Goal: Communication & Community: Ask a question

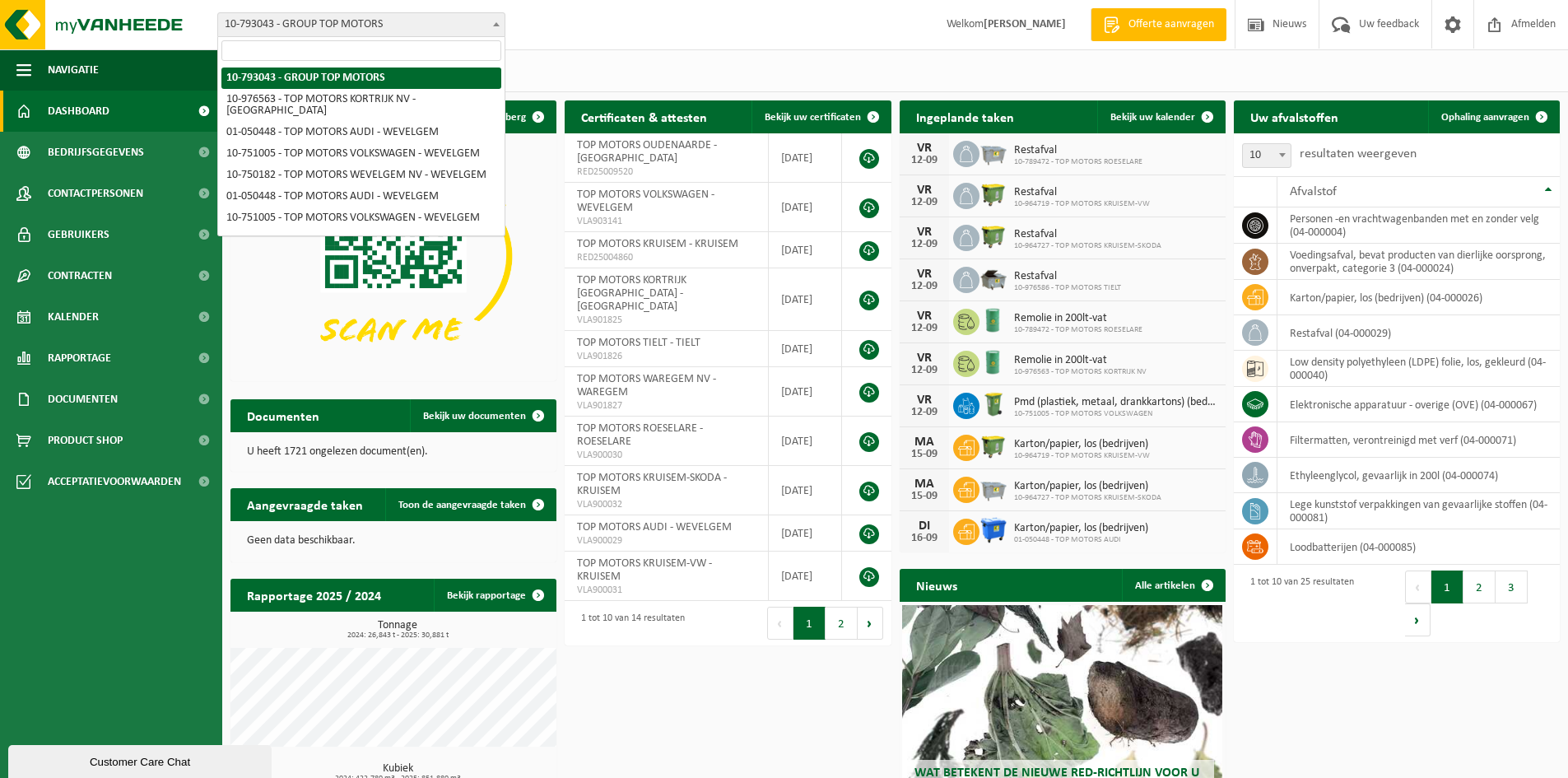
click at [483, 26] on span "10-793043 - GROUP TOP MOTORS" at bounding box center [362, 25] width 286 height 23
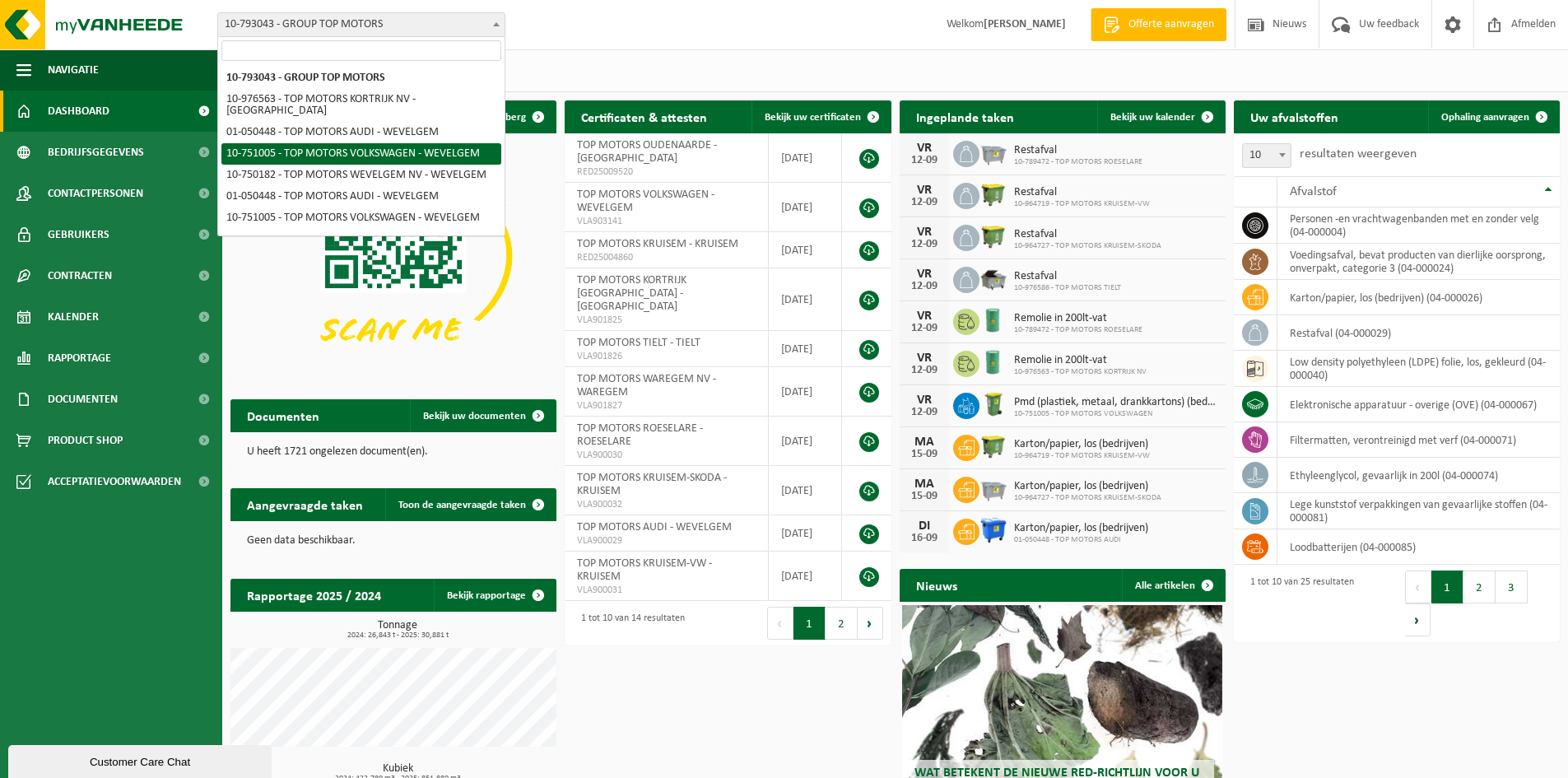
select select "12138"
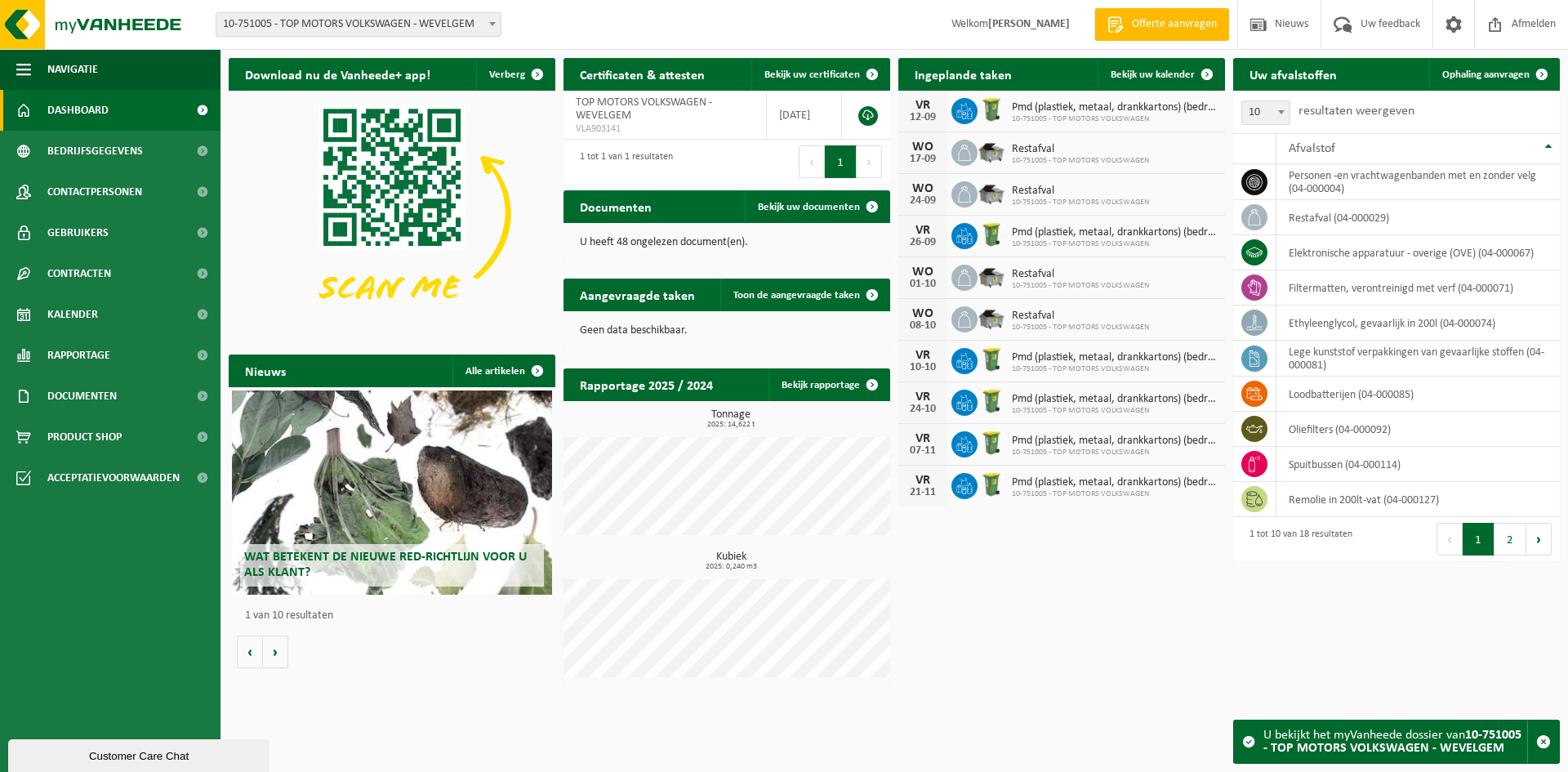
click at [1059, 112] on span "Pmd (plastiek, metaal, drankkartons) (bedrijven)" at bounding box center [1115, 108] width 205 height 13
click at [138, 754] on div "Customer Care Chat" at bounding box center [139, 756] width 237 height 12
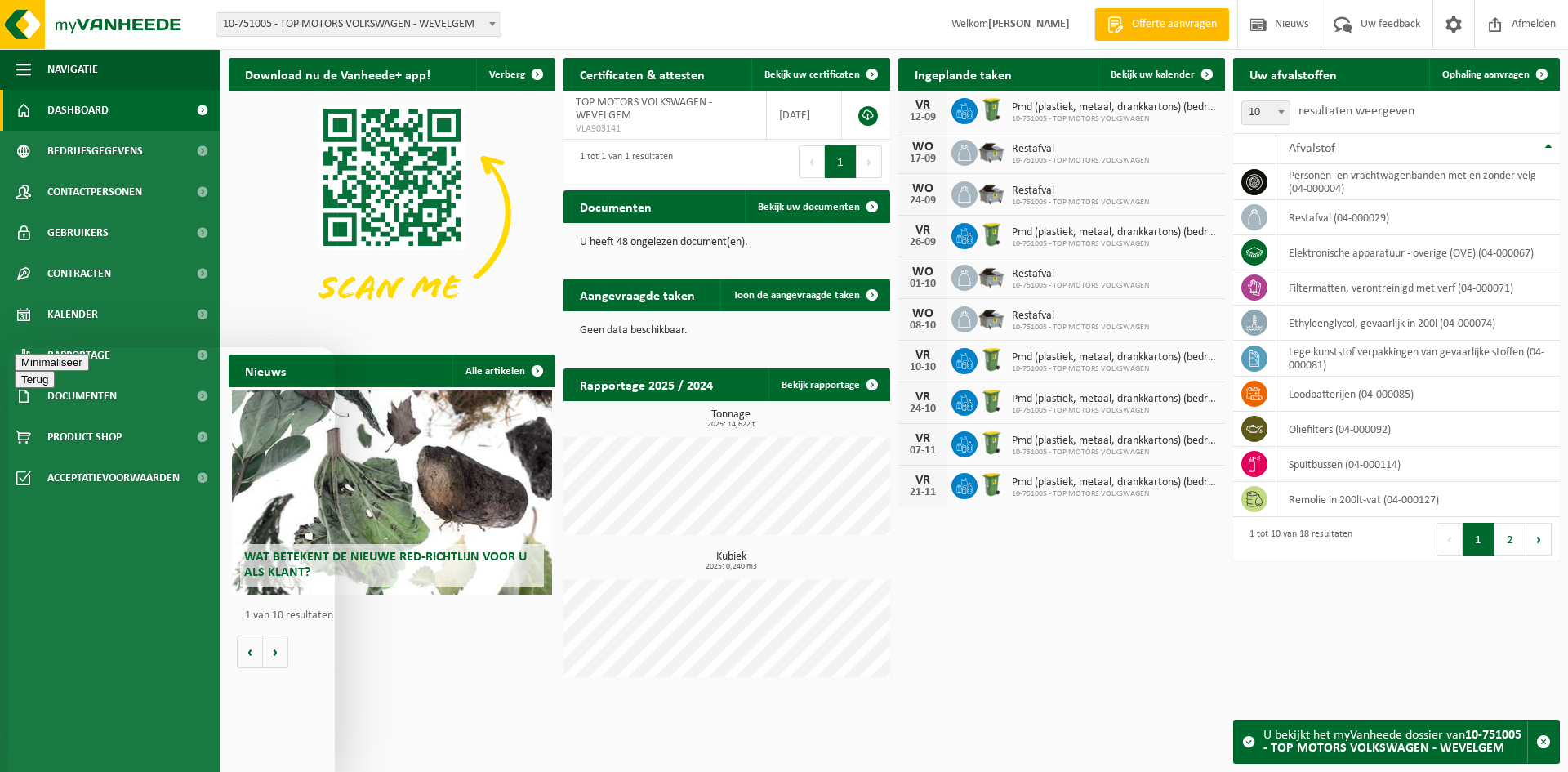
type textarea "goede middag , krijg de melding dat onze medewerkers de PMD container van VW We…"
click at [55, 371] on button "Menu" at bounding box center [34, 379] width 40 height 17
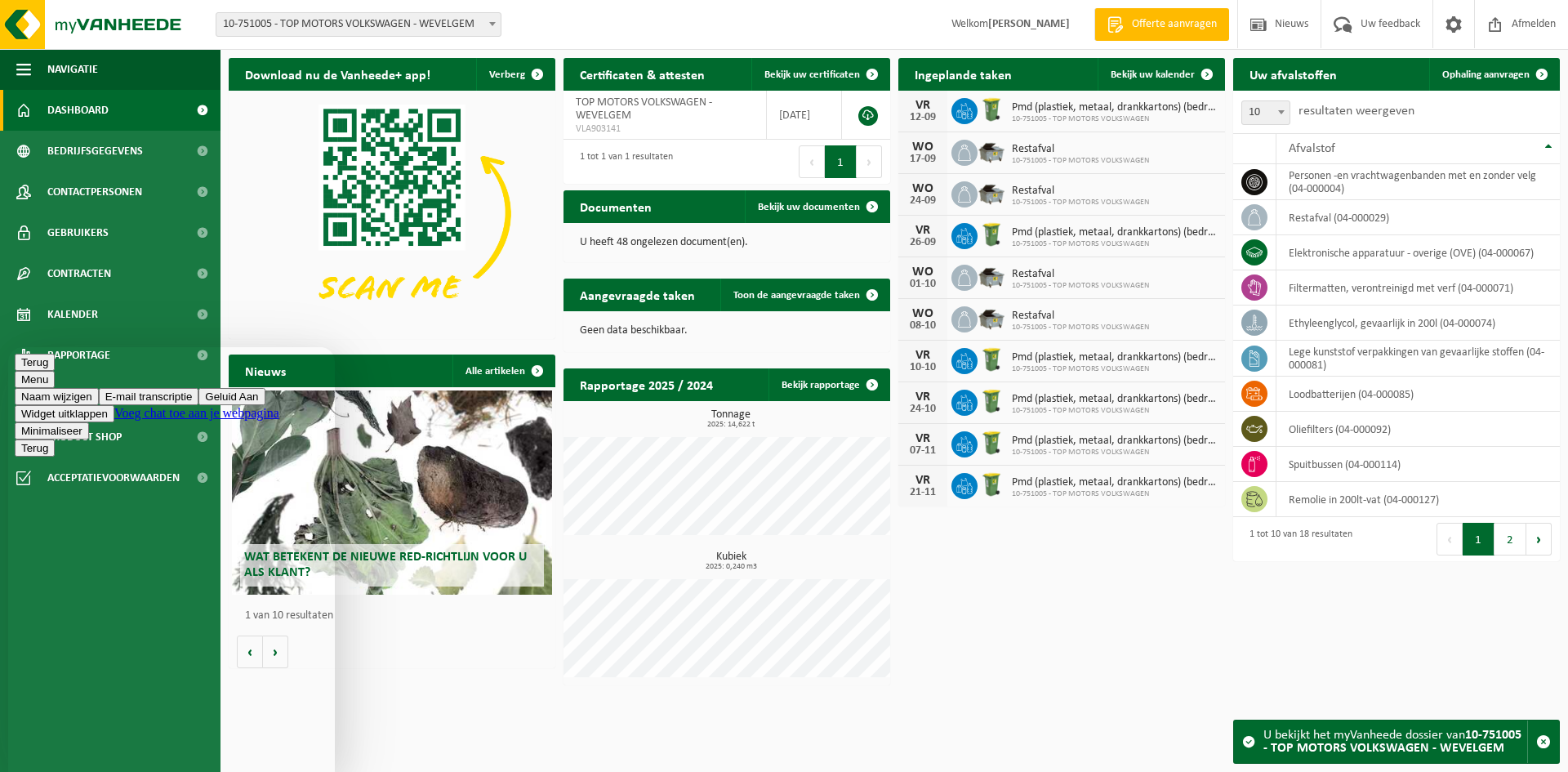
click at [55, 372] on button "Menu" at bounding box center [34, 379] width 40 height 17
click at [49, 370] on div "Terug" at bounding box center [172, 362] width 314 height 17
drag, startPoint x: 164, startPoint y: 751, endPoint x: 186, endPoint y: 673, distance: 81.0
click at [820, 11] on div "Vestiging: 10-793043 - GROUP TOP MOTORS 10-976563 - TOP MOTORS KORTRIJK NV - KO…" at bounding box center [784, 25] width 1568 height 50
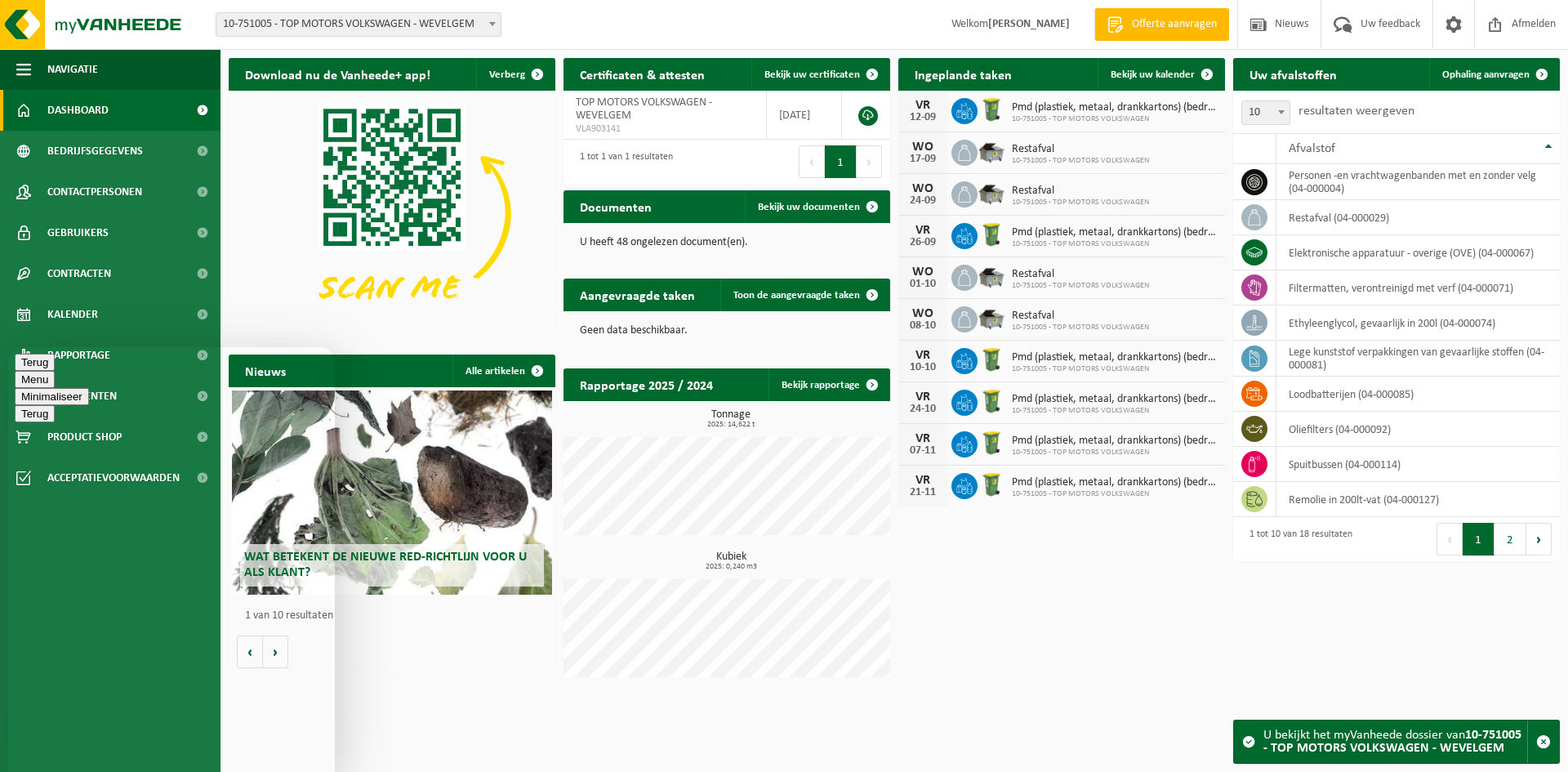
click at [1101, 104] on span "Pmd (plastiek, metaal, drankkartons) (bedrijven)" at bounding box center [1115, 108] width 205 height 13
click at [400, 755] on html "Vestiging: 10-793043 - GROUP TOP MOTORS 10-976563 - TOP MOTORS KORTRIJK NV - KO…" at bounding box center [784, 386] width 1568 height 772
drag, startPoint x: 228, startPoint y: 499, endPoint x: 225, endPoint y: 476, distance: 23.2
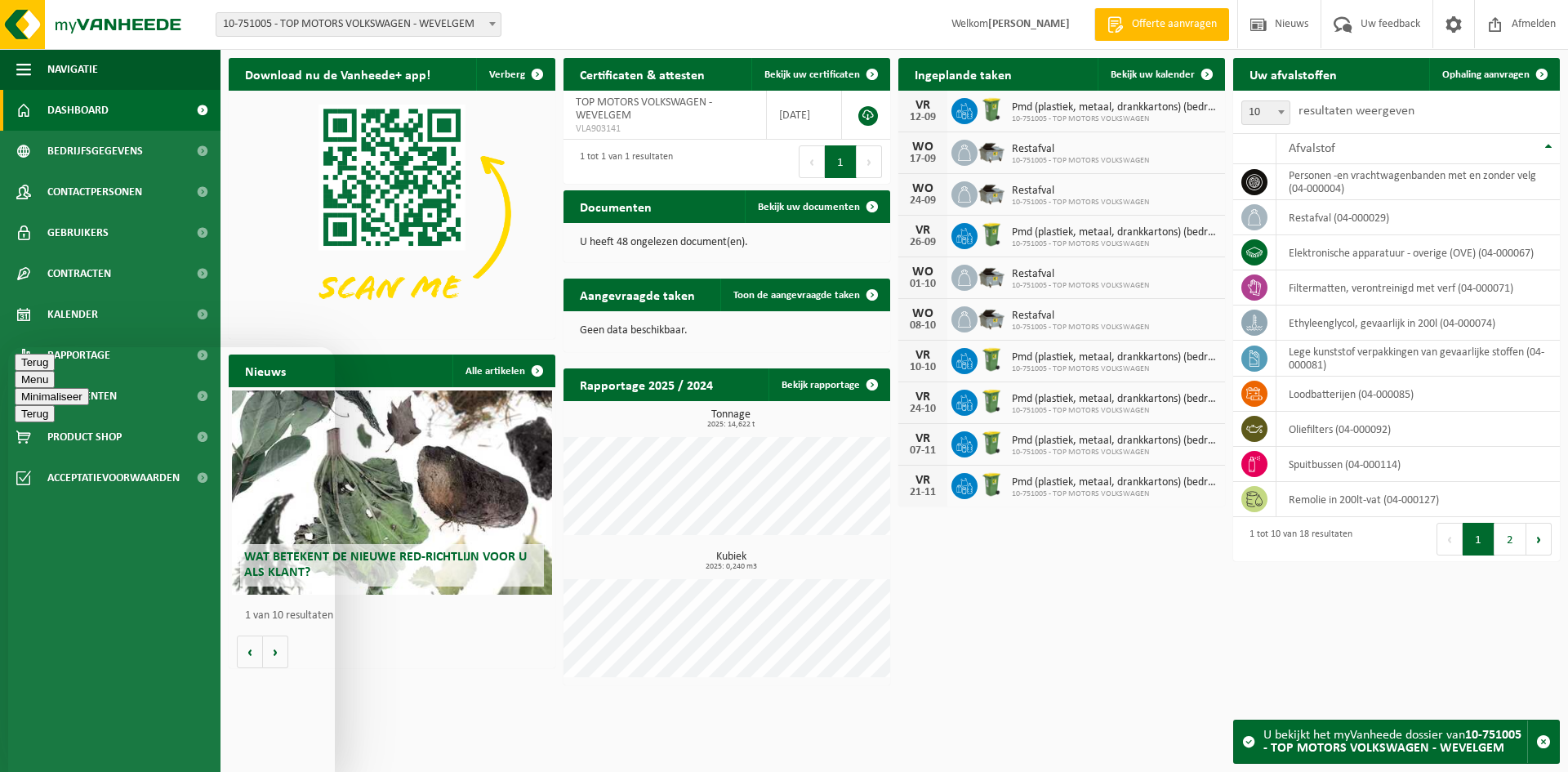
click at [89, 388] on button "Minimaliseer" at bounding box center [52, 396] width 74 height 17
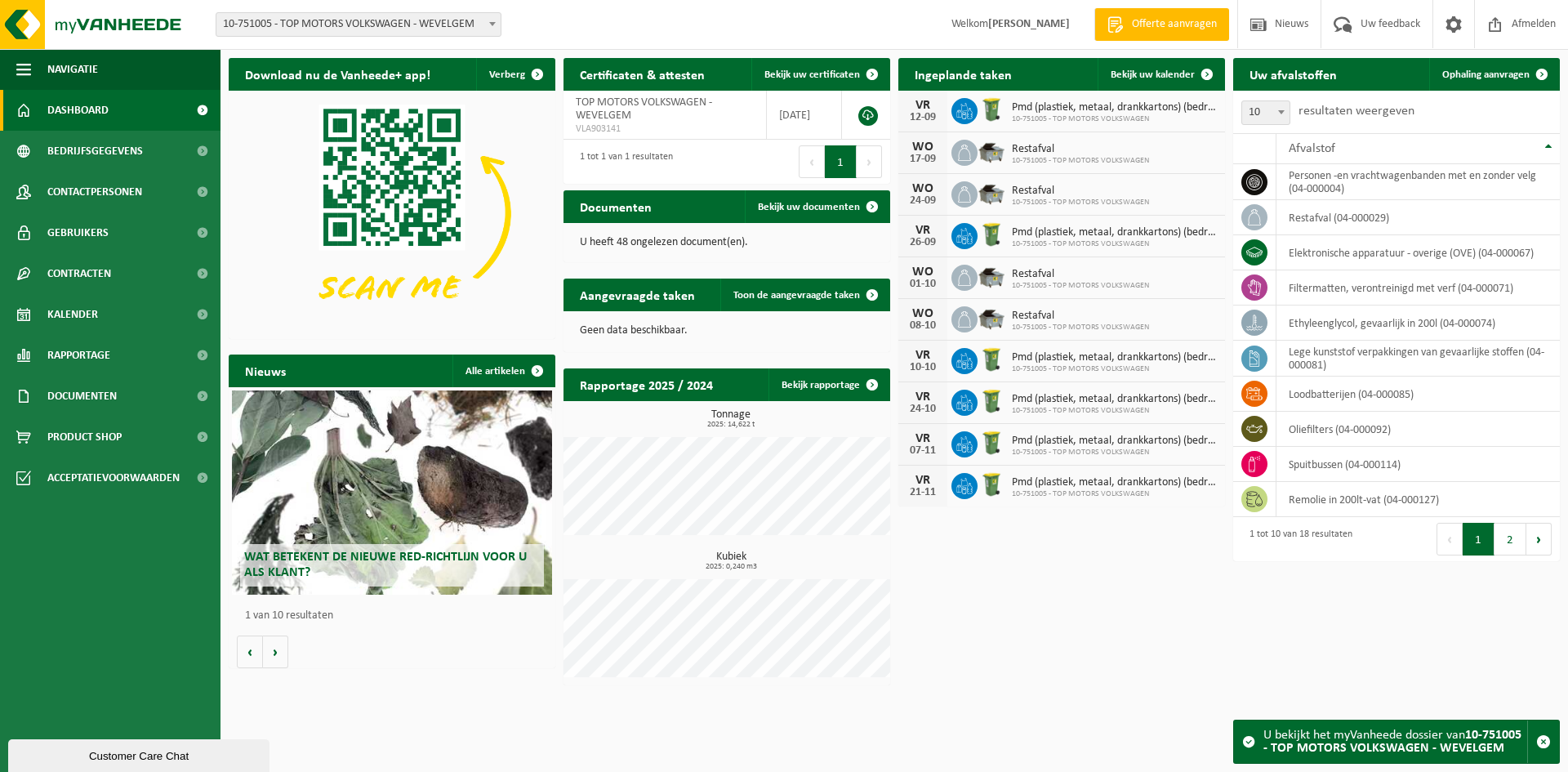
click at [115, 750] on div "Customer Care Chat" at bounding box center [139, 756] width 237 height 12
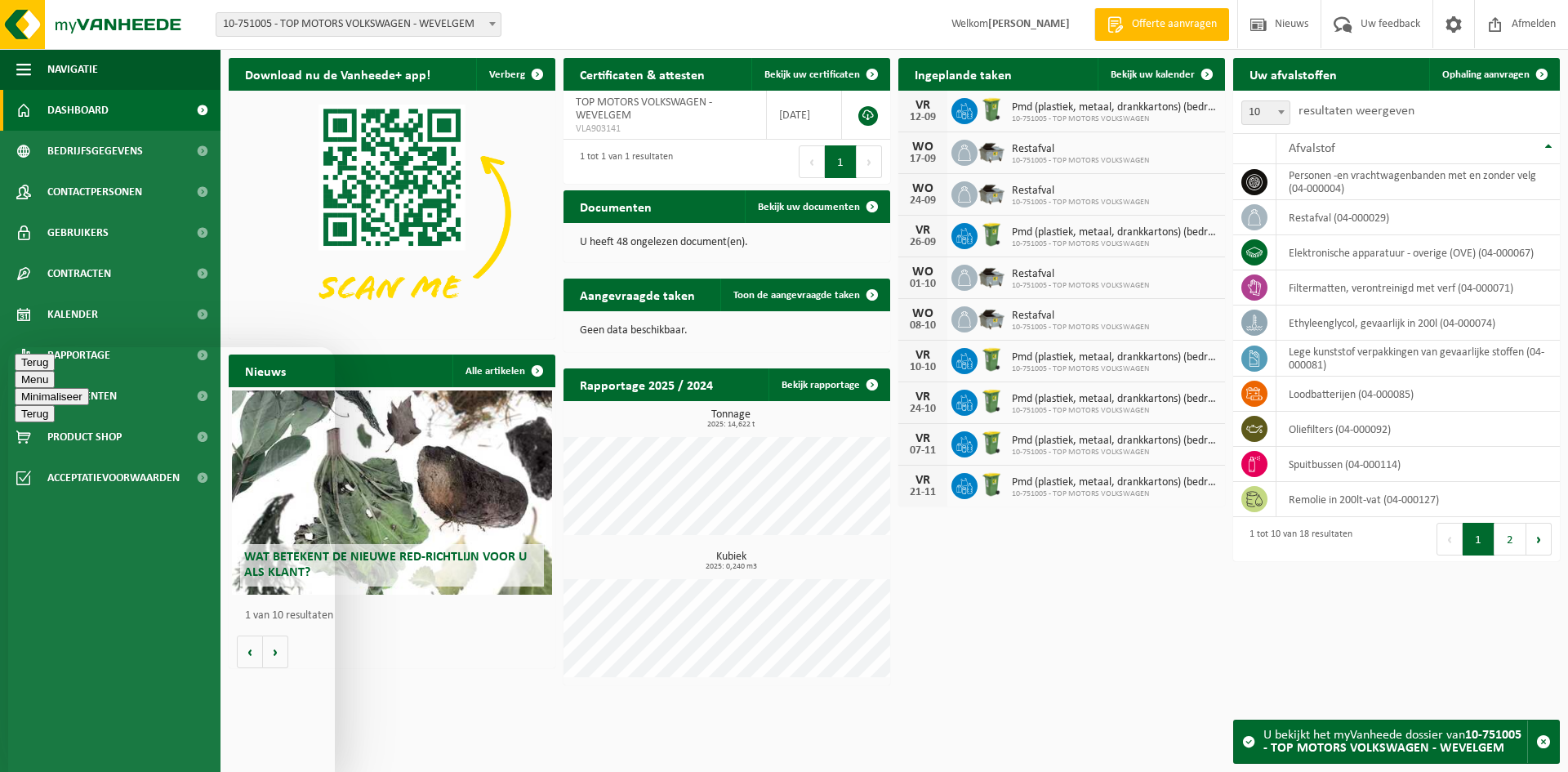
drag, startPoint x: 139, startPoint y: 746, endPoint x: 136, endPoint y: 702, distance: 44.1
drag, startPoint x: 134, startPoint y: 542, endPoint x: 106, endPoint y: 500, distance: 50.5
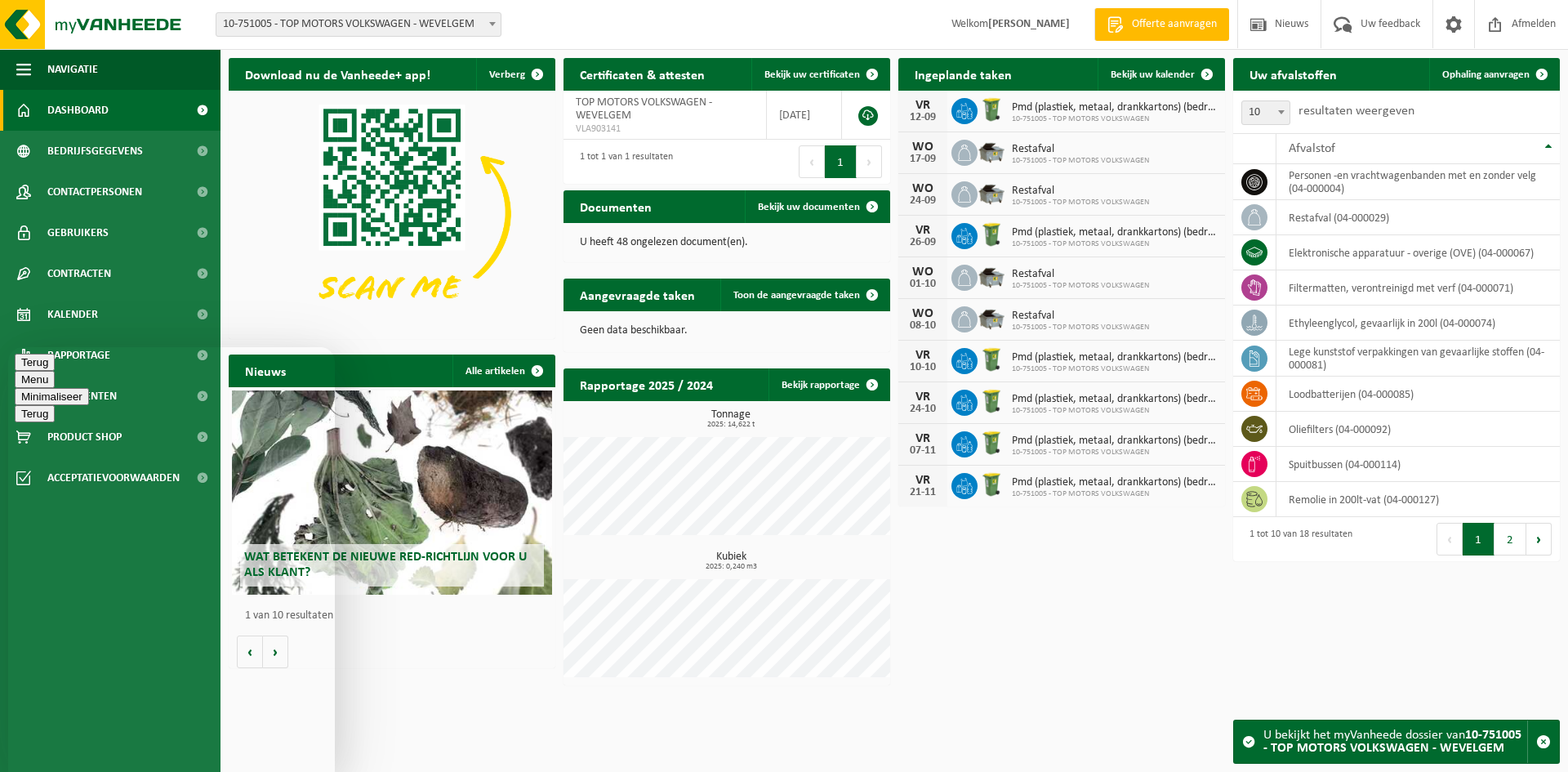
click at [39, 370] on button "Terug" at bounding box center [34, 362] width 40 height 17
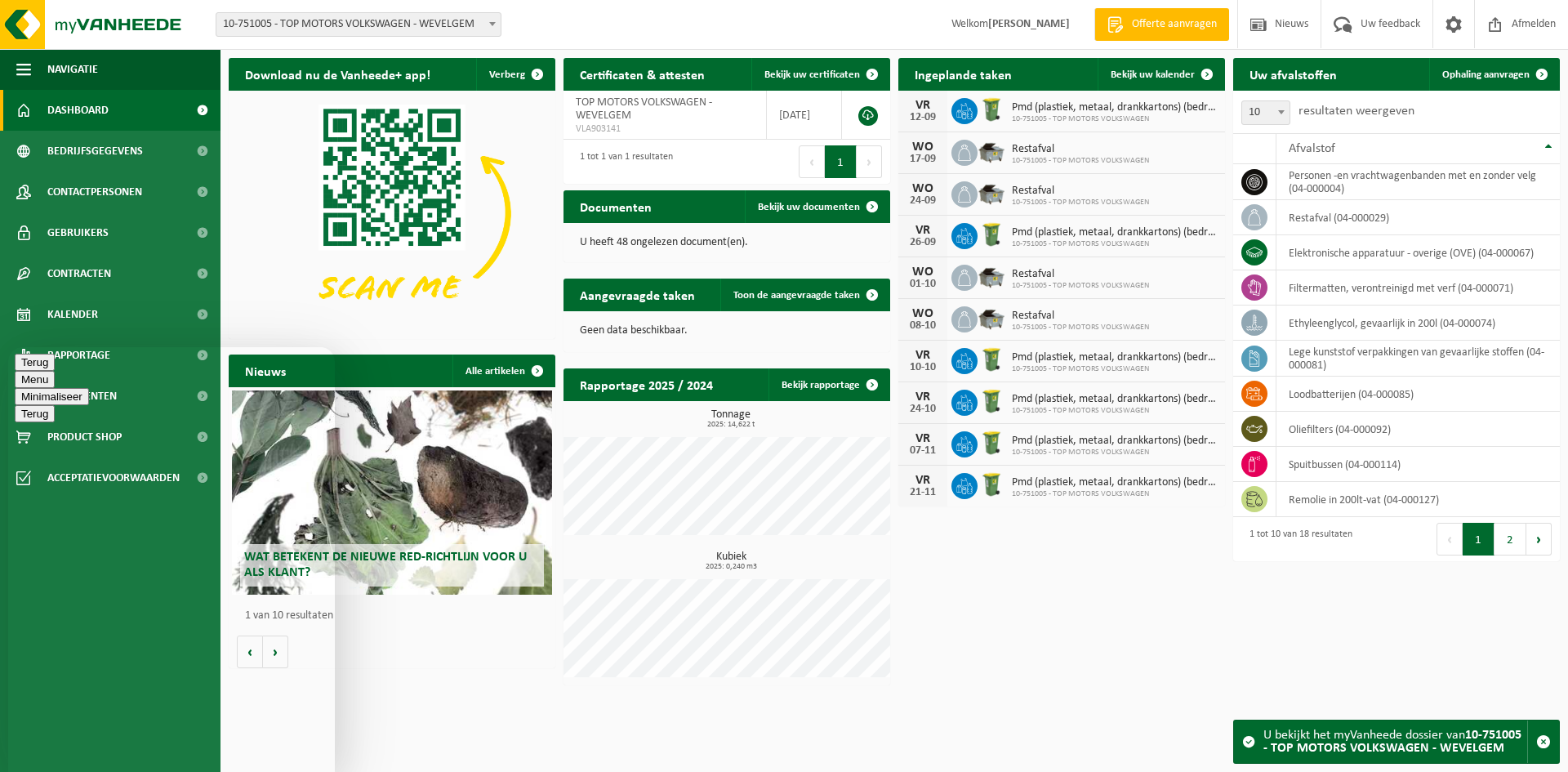
type textarea "h"
type textarea "goede middag ..."
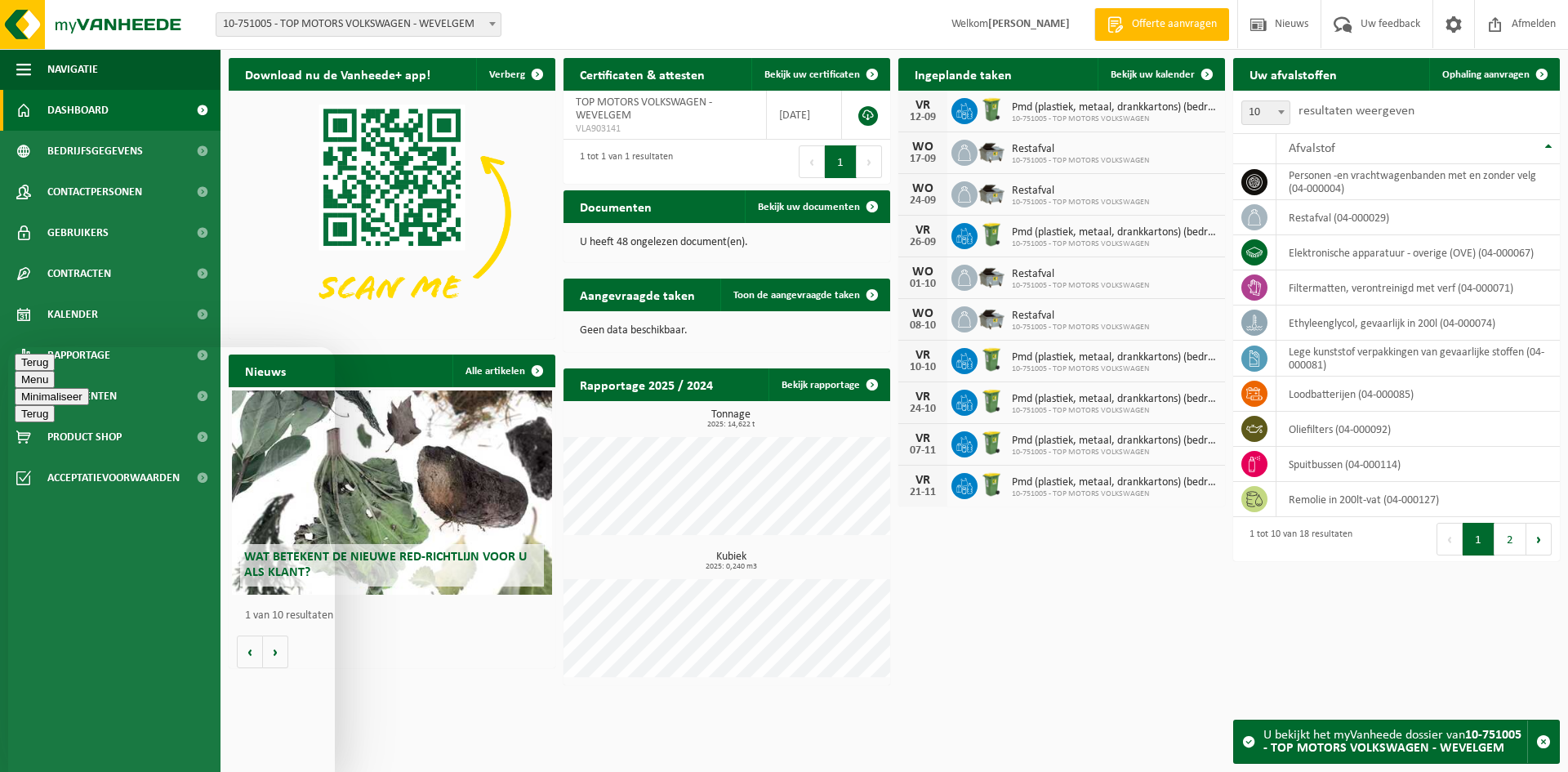
click at [89, 388] on button "Minimaliseer" at bounding box center [52, 396] width 74 height 17
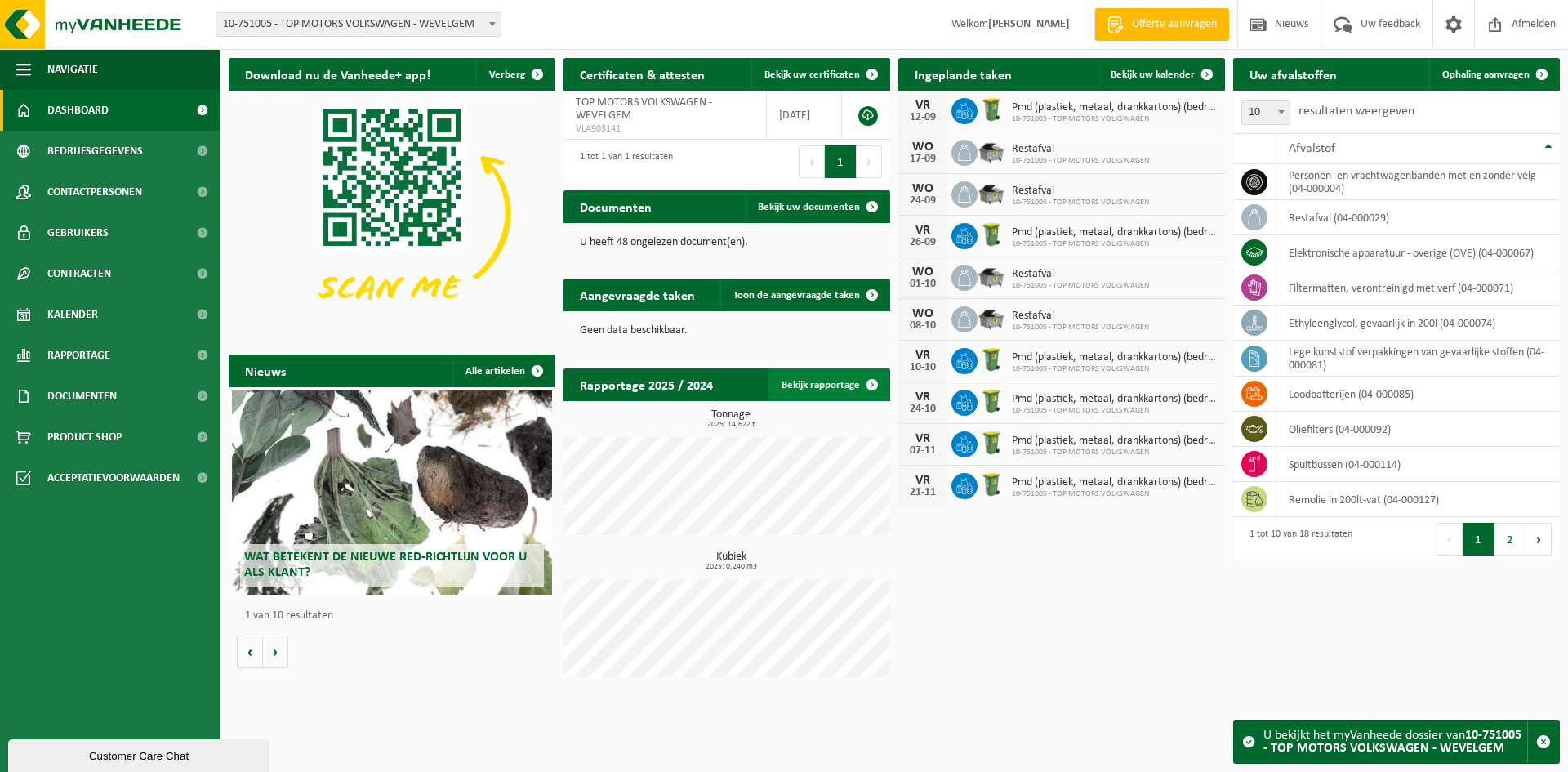
click at [816, 380] on link "Bekijk rapportage" at bounding box center [829, 385] width 120 height 33
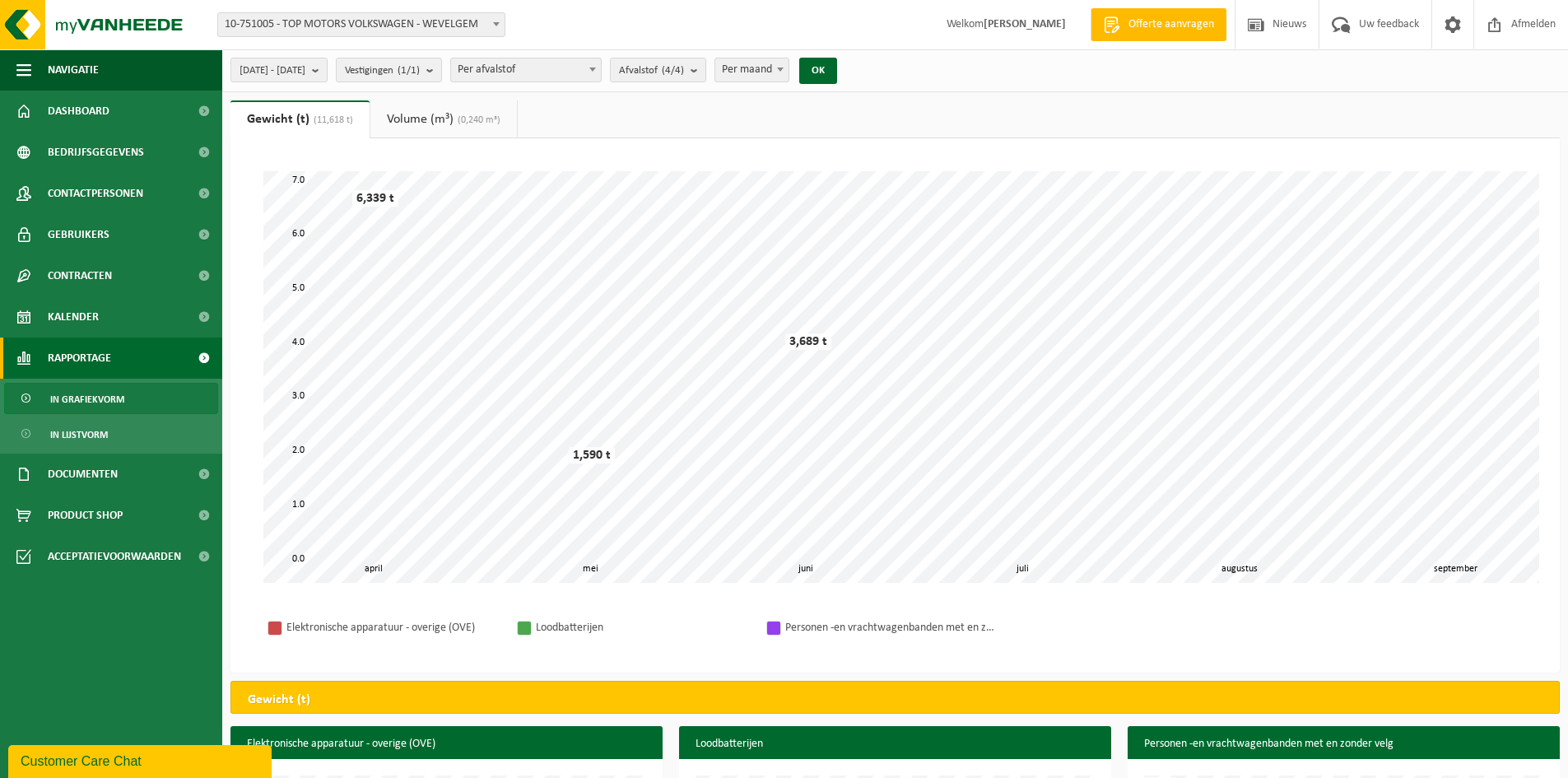
click at [387, 37] on div "Vestiging: 10-793043 - GROUP TOP MOTORS 10-976563 - TOP MOTORS KORTRIJK NV - KO…" at bounding box center [784, 25] width 1568 height 50
drag, startPoint x: 384, startPoint y: 26, endPoint x: 387, endPoint y: 36, distance: 10.4
click at [387, 35] on span "10-751005 - TOP MOTORS VOLKSWAGEN - WEVELGEM" at bounding box center [362, 25] width 286 height 23
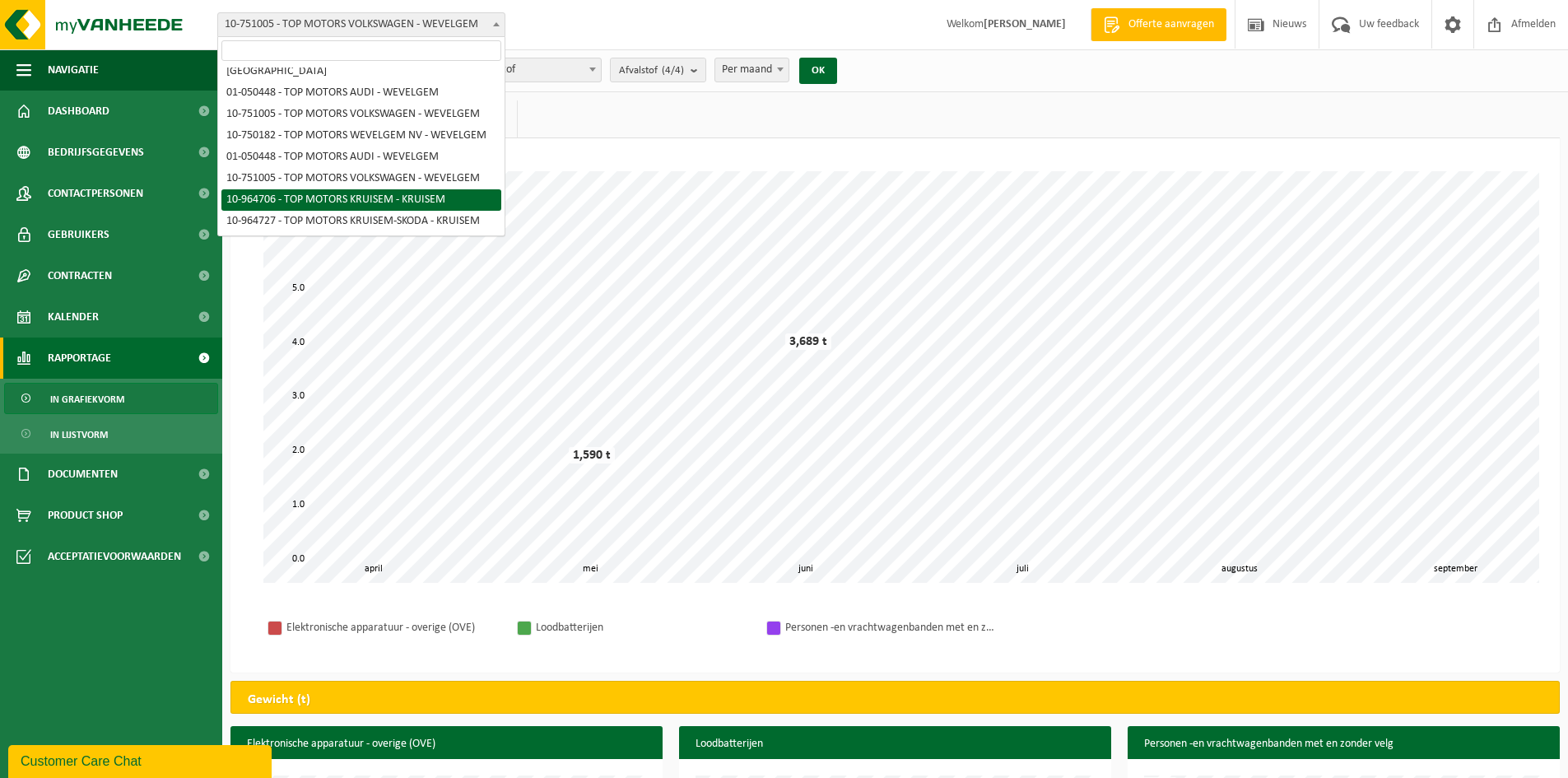
scroll to position [1218, 0]
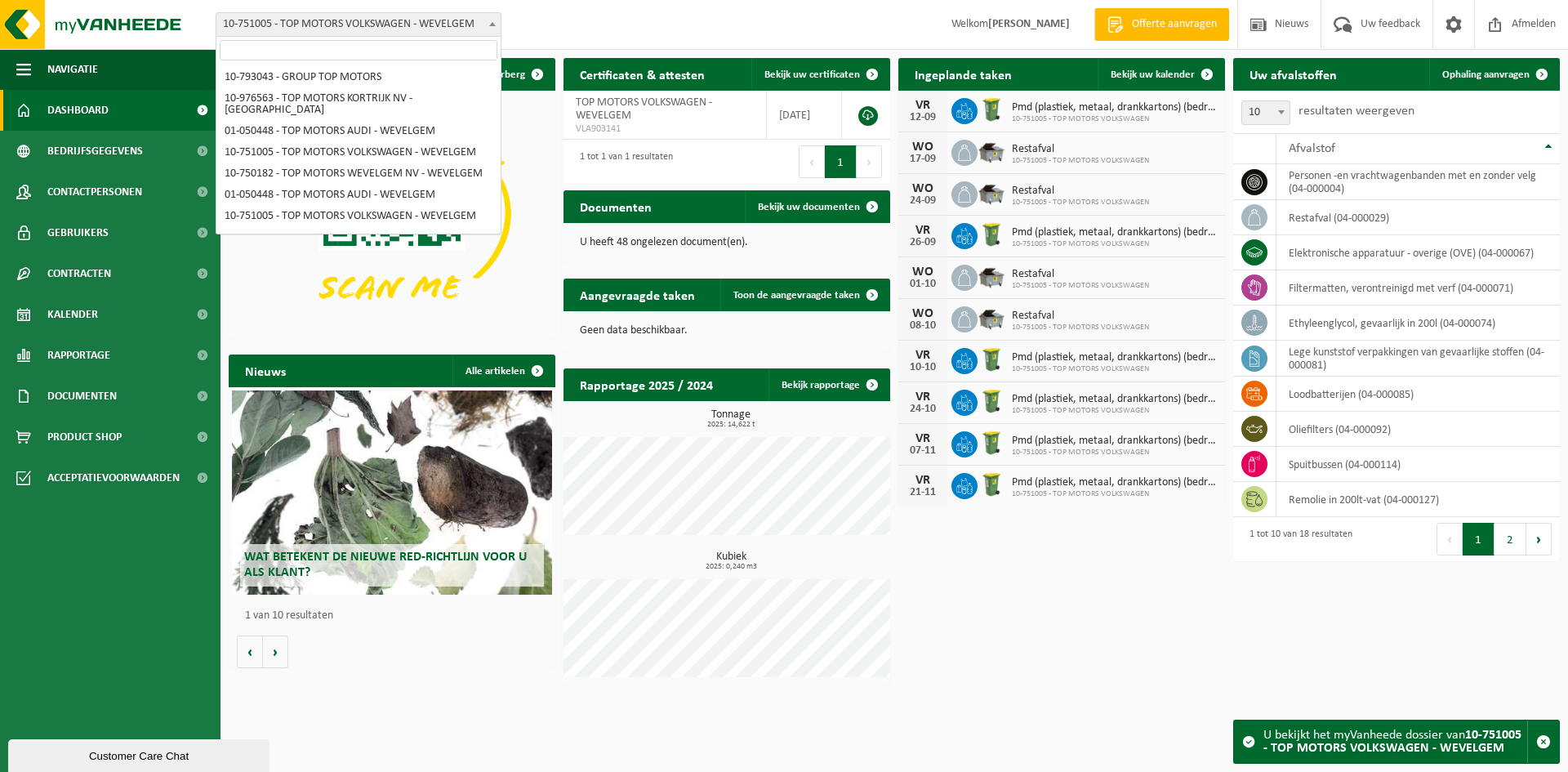
click at [388, 19] on span "10-751005 - TOP MOTORS VOLKSWAGEN - WEVELGEM" at bounding box center [359, 25] width 284 height 23
select select "30702"
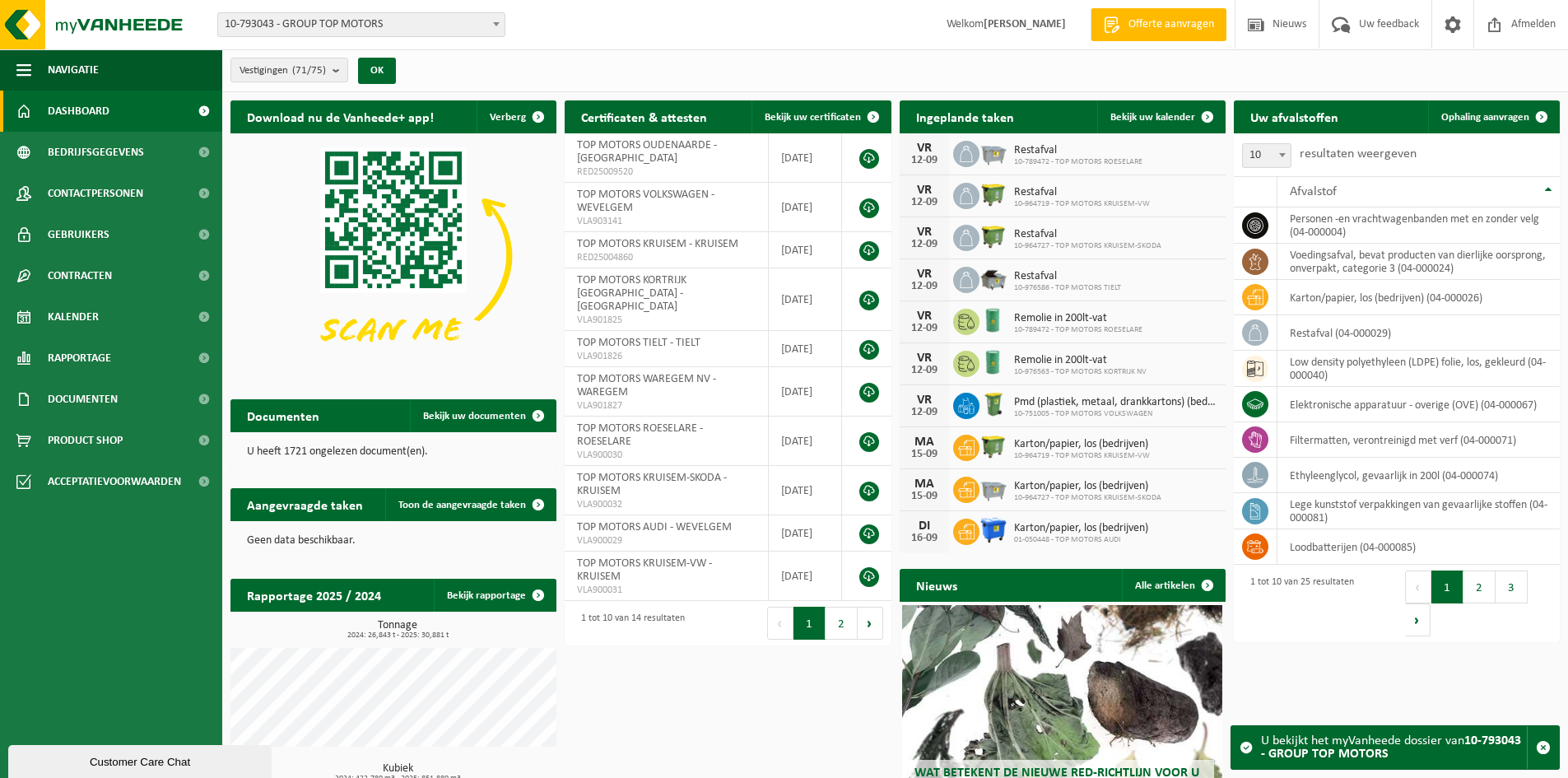
click at [449, 20] on span "10-793043 - GROUP TOP MOTORS" at bounding box center [362, 25] width 286 height 23
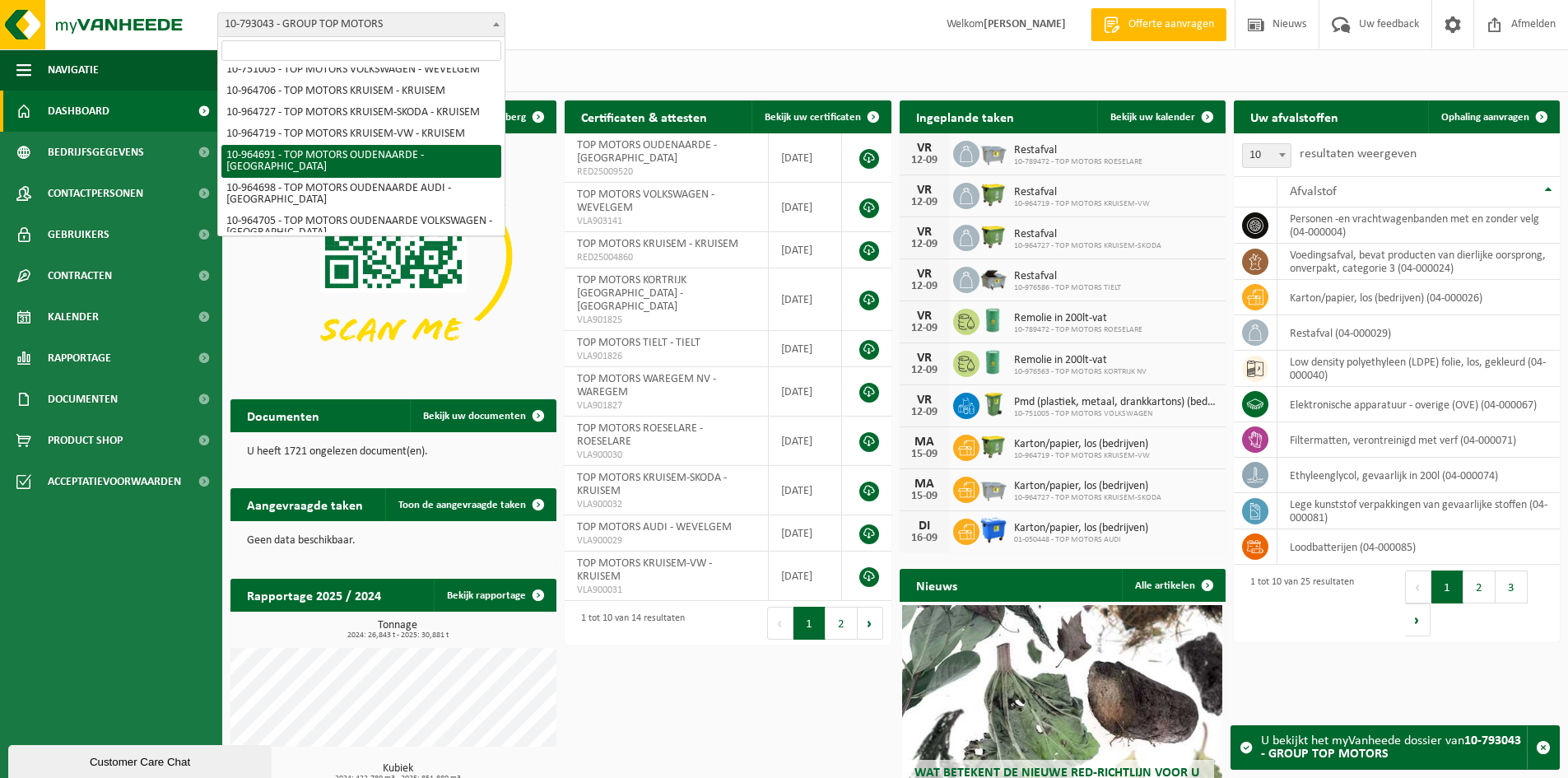
scroll to position [576, 0]
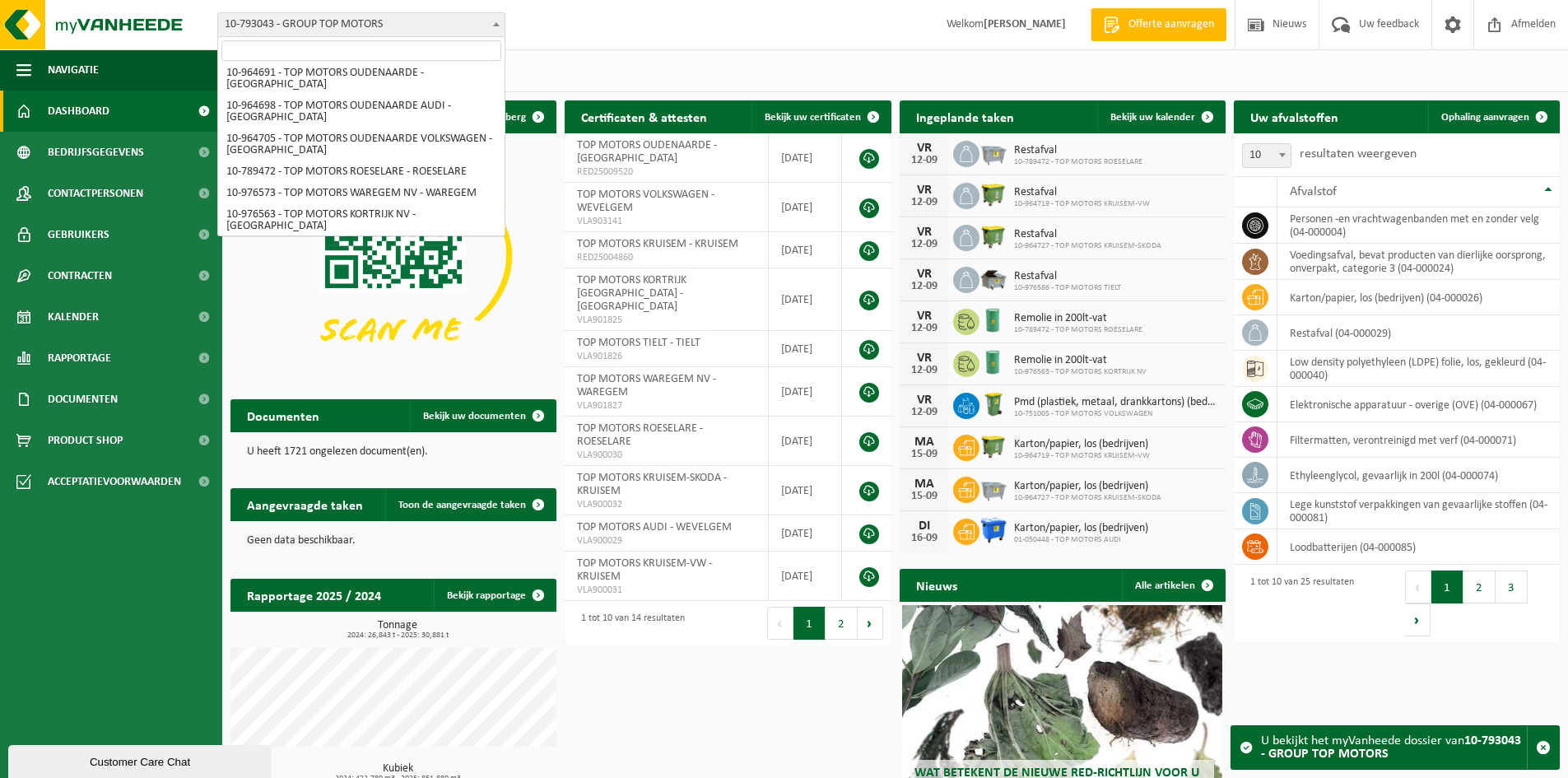
click at [101, 766] on div "Customer Care Chat" at bounding box center [140, 761] width 238 height 12
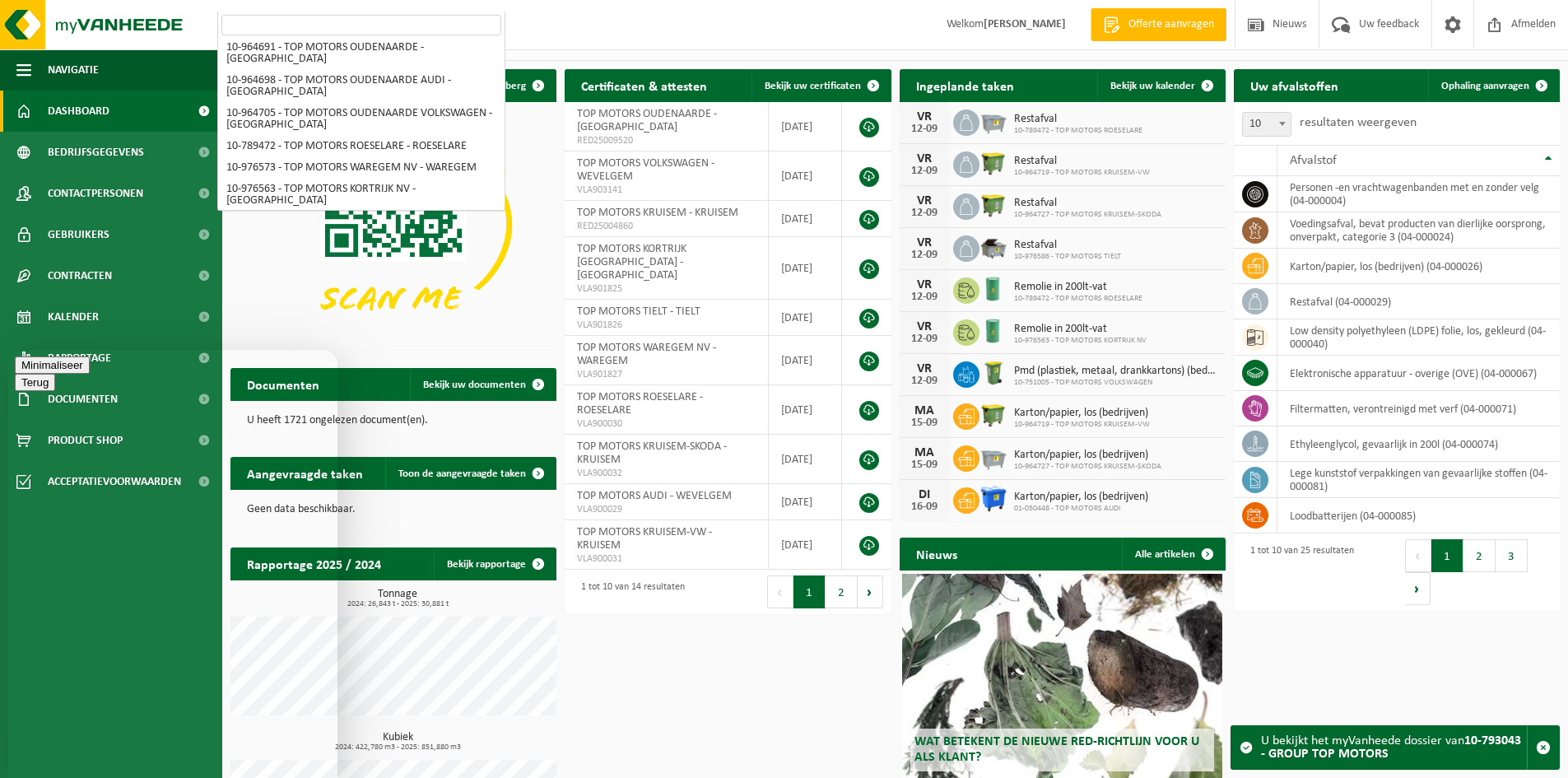
scroll to position [0, 0]
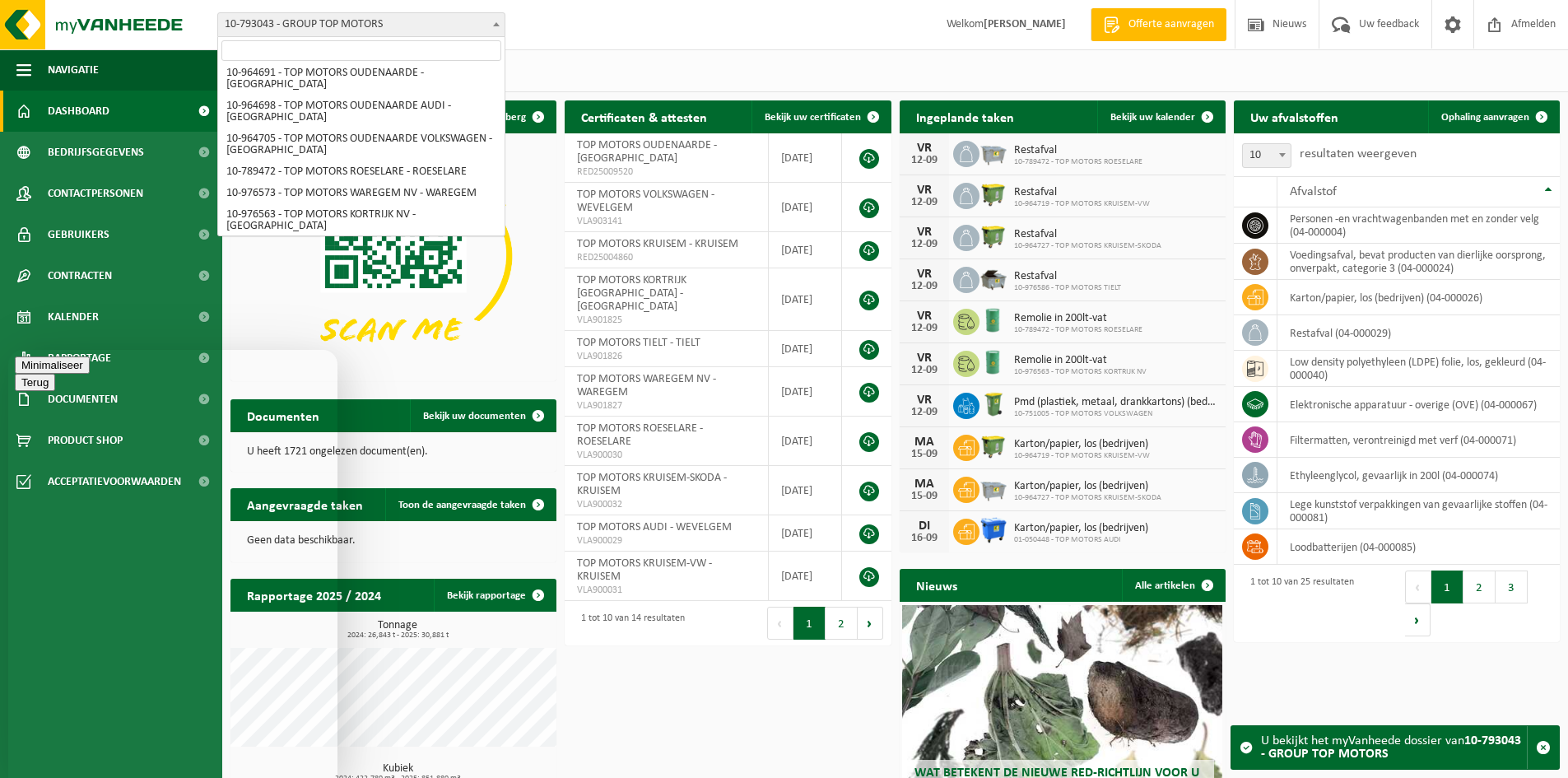
click at [89, 373] on button "Minimaliseer" at bounding box center [52, 365] width 75 height 17
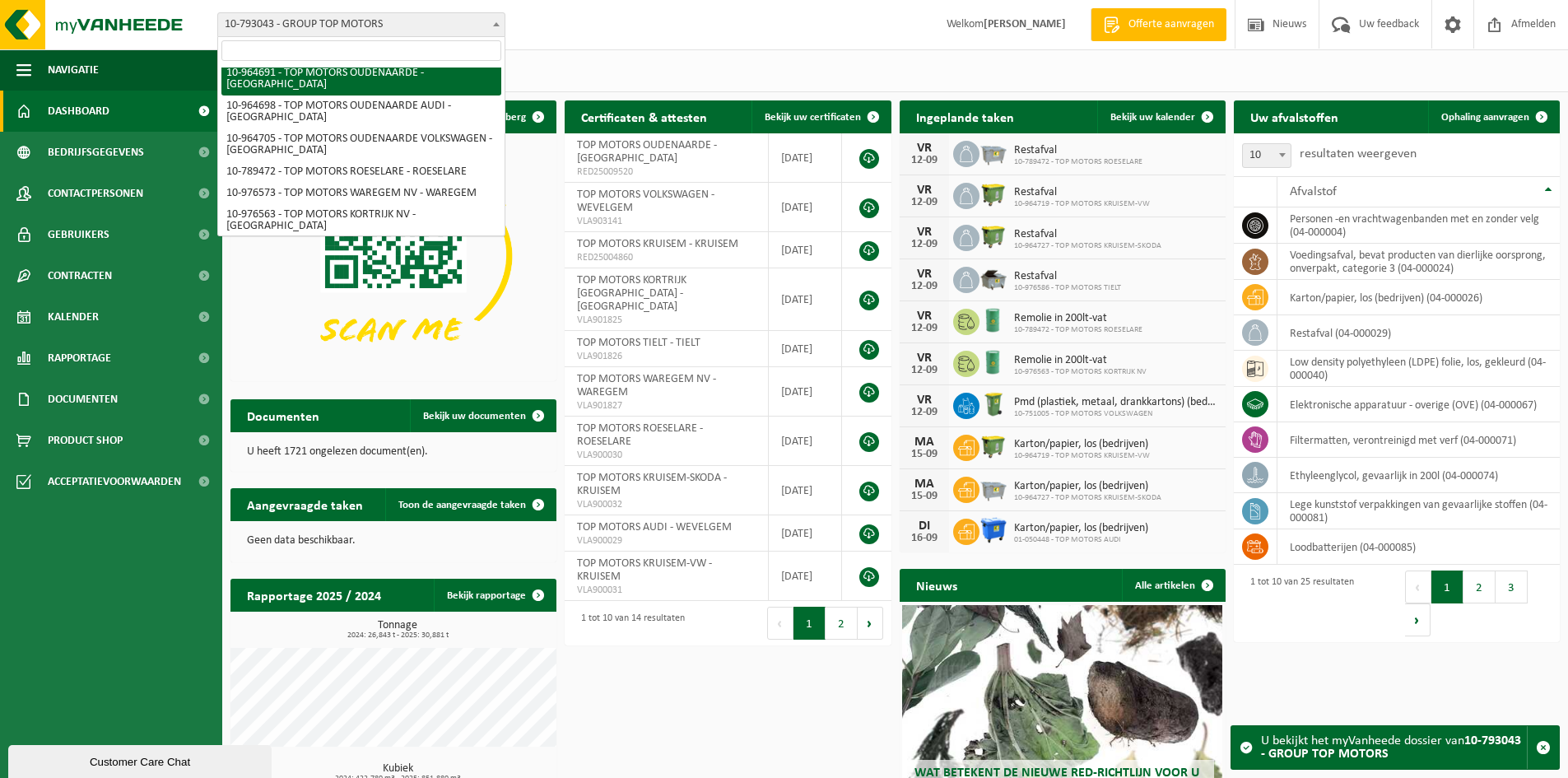
click at [705, 15] on div "Vestiging: 10-793043 - GROUP TOP MOTORS 10-976563 - TOP MOTORS KORTRIJK NV - KO…" at bounding box center [784, 25] width 1568 height 50
